Goal: Information Seeking & Learning: Check status

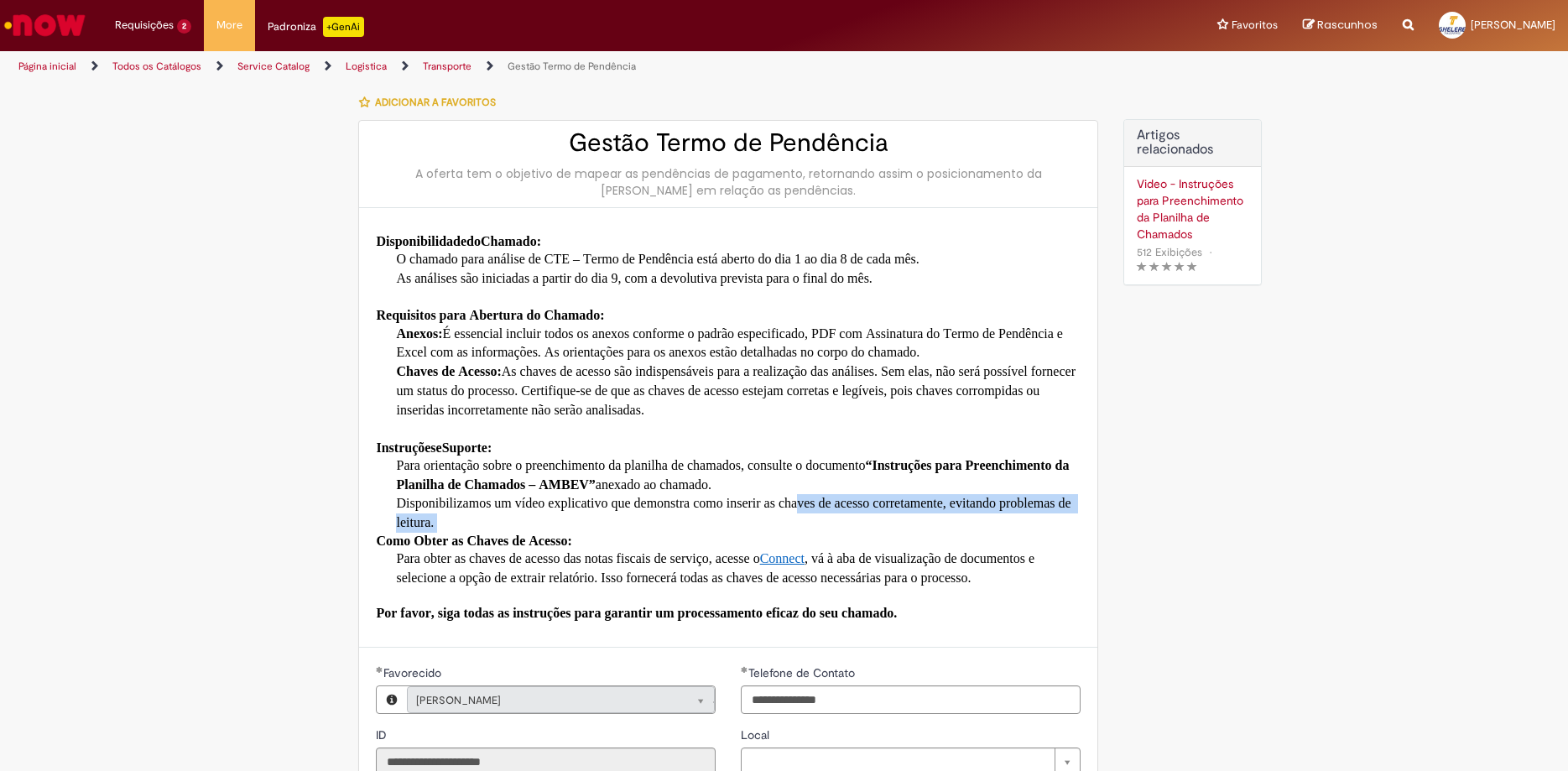
click at [51, 65] on link "Página inicial" at bounding box center [47, 66] width 58 height 14
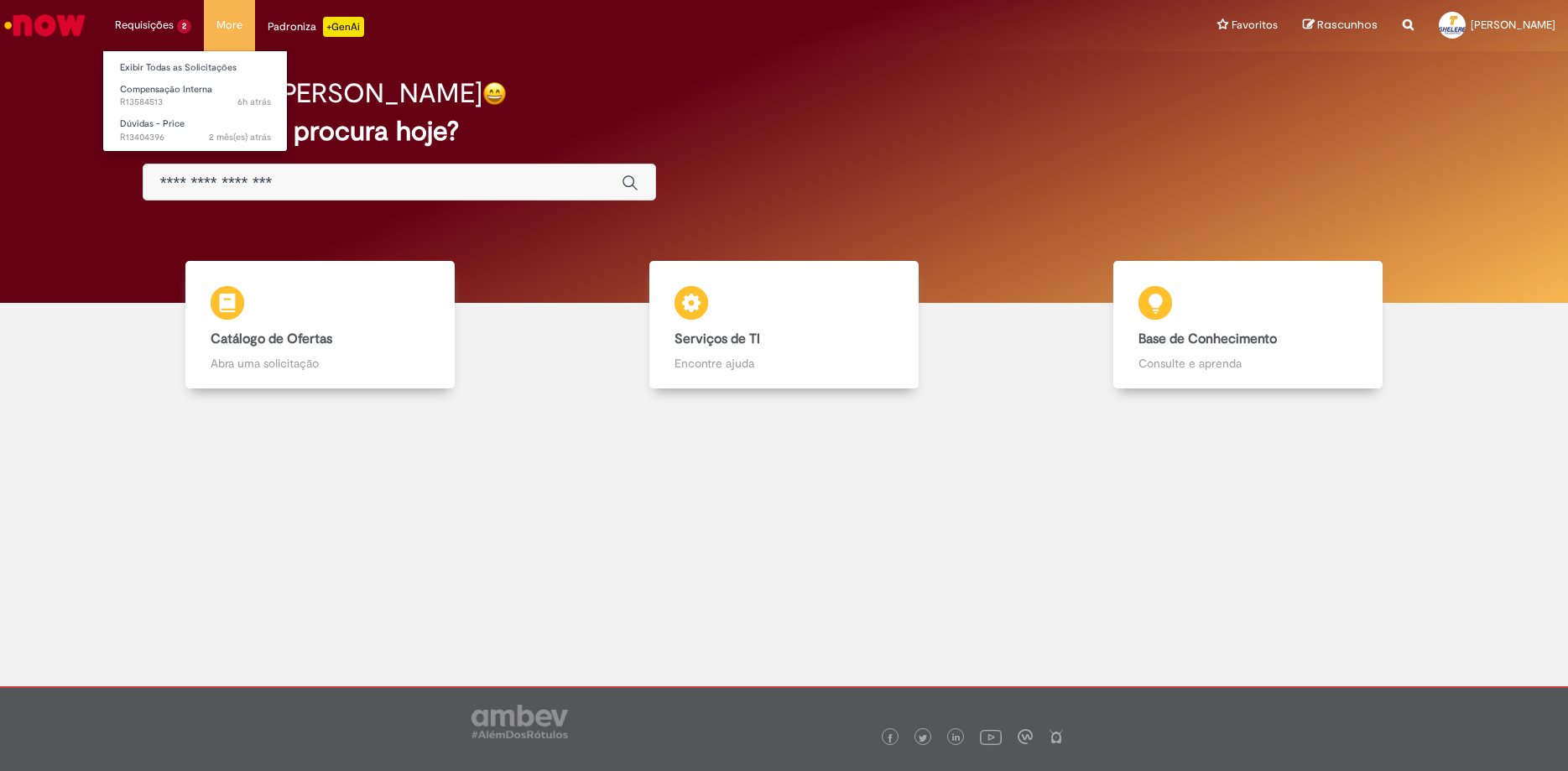
click at [161, 25] on li "Requisições 2 Exibir Todas as Solicitações Compensação Interna 6h atrás 6 horas…" at bounding box center [153, 25] width 101 height 51
click at [160, 89] on span "Compensação Interna" at bounding box center [166, 89] width 92 height 13
click at [175, 89] on span "Compensação Interna" at bounding box center [166, 89] width 92 height 13
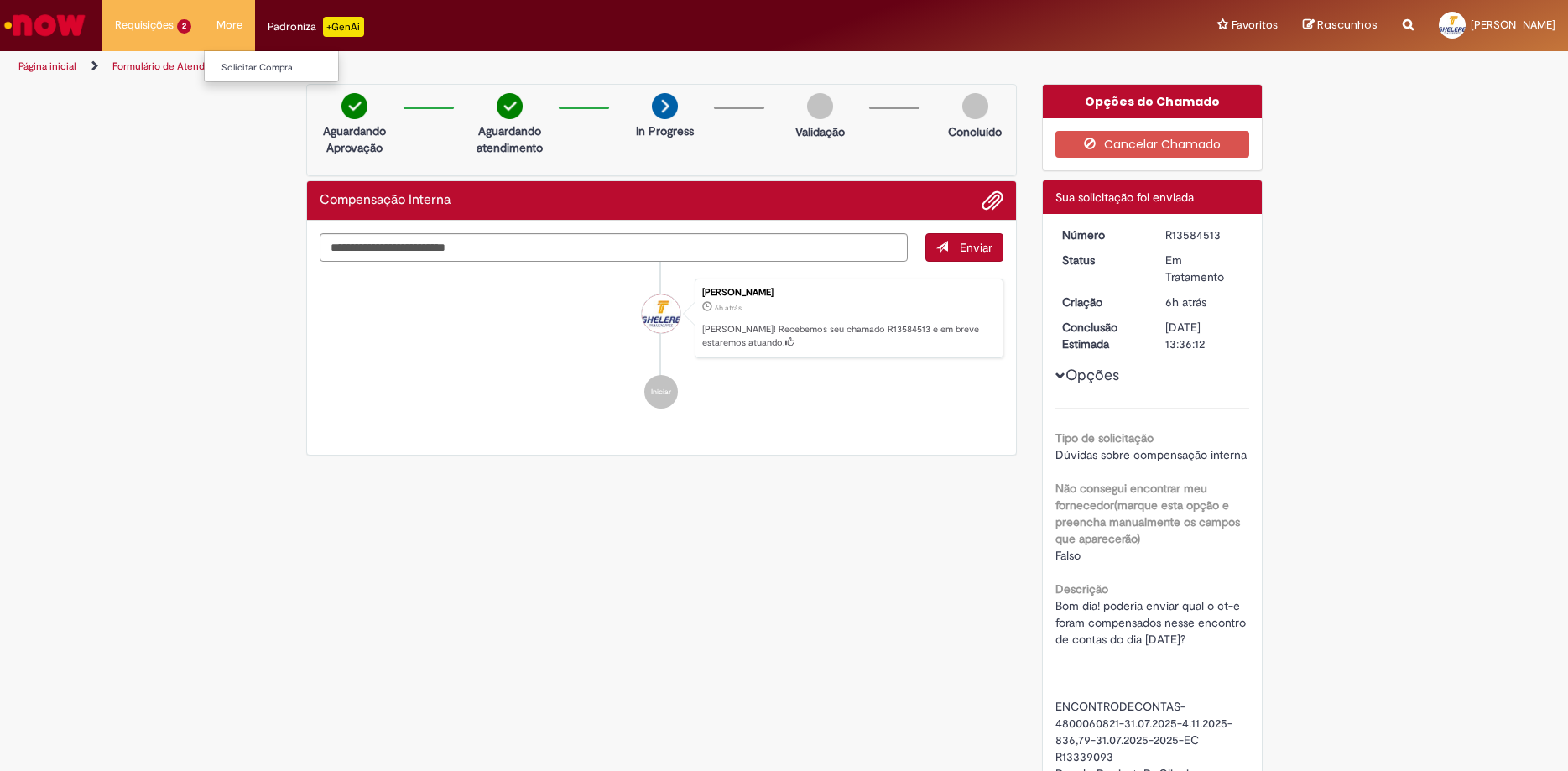
click at [228, 19] on li "More Solicitar Compra" at bounding box center [229, 25] width 52 height 51
click at [229, 25] on li "More Solicitar Compra" at bounding box center [229, 25] width 52 height 51
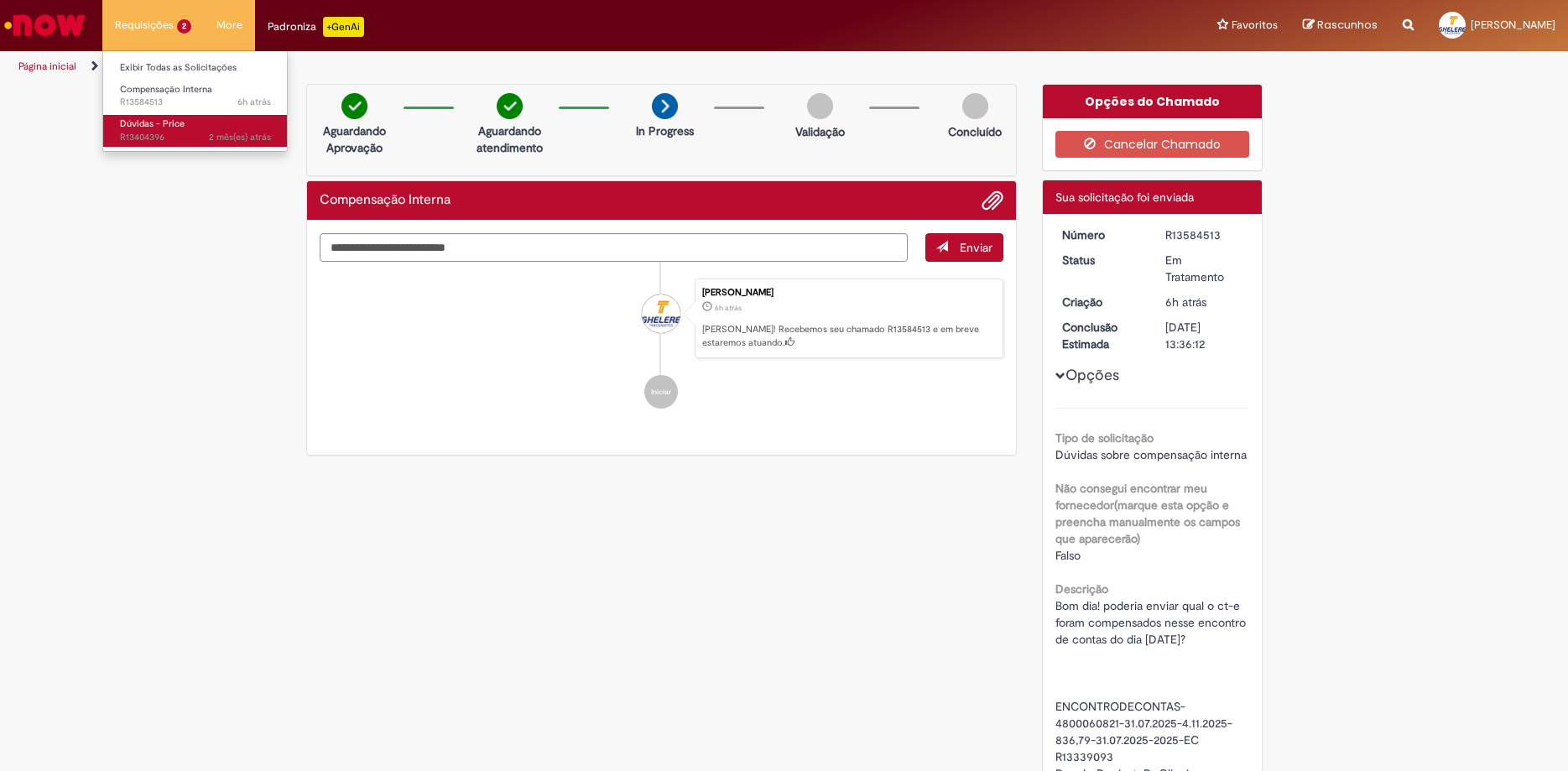
click at [173, 130] on span "Dúvidas - Price" at bounding box center [152, 124] width 64 height 13
click at [173, 130] on link "Dúvidas - Price 2 mês(es) atrás 2 meses atrás R13404396" at bounding box center [195, 130] width 184 height 31
click at [173, 129] on span "Dúvidas - Price" at bounding box center [152, 124] width 64 height 13
drag, startPoint x: 246, startPoint y: 130, endPoint x: 279, endPoint y: 141, distance: 34.8
click at [0, 0] on link "Dúvidas - Price 2 mês(es) atrás 2 meses atrás [DATE] 15:19:07 R13404396" at bounding box center [0, 0] width 0 height 0
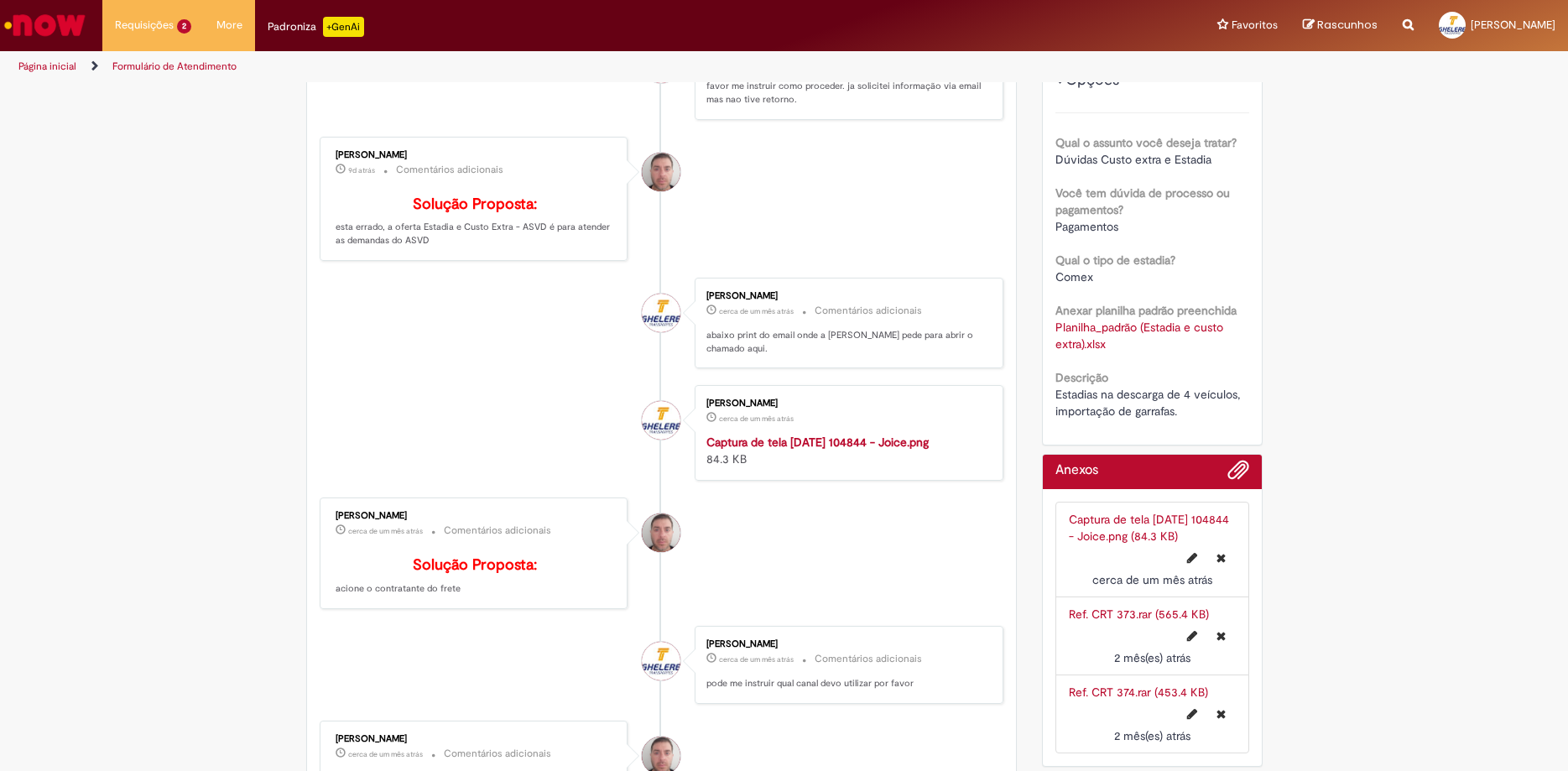
scroll to position [1178, 0]
